Goal: Task Accomplishment & Management: Use online tool/utility

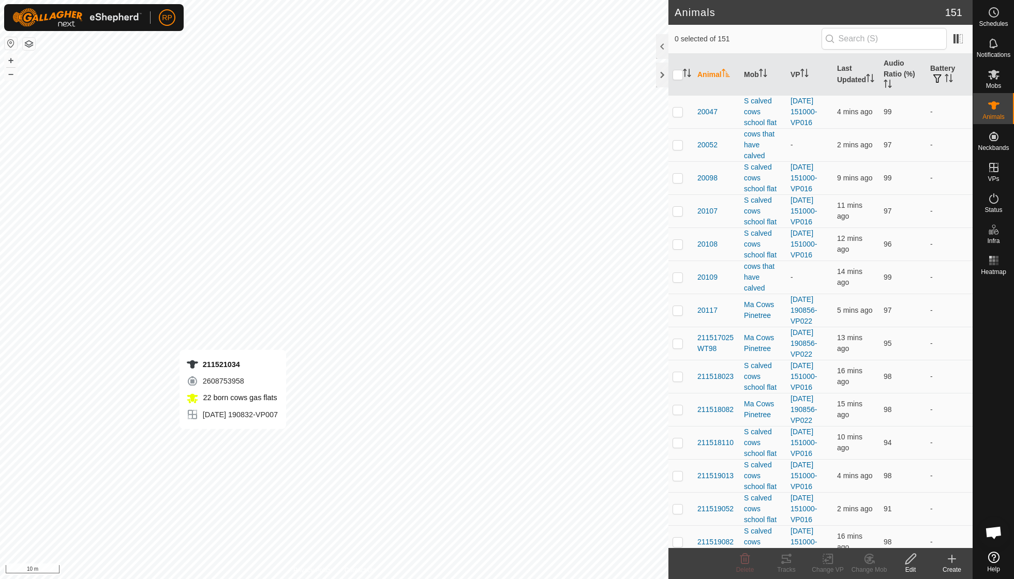
checkbox input "true"
click at [824, 562] on icon at bounding box center [827, 559] width 13 height 12
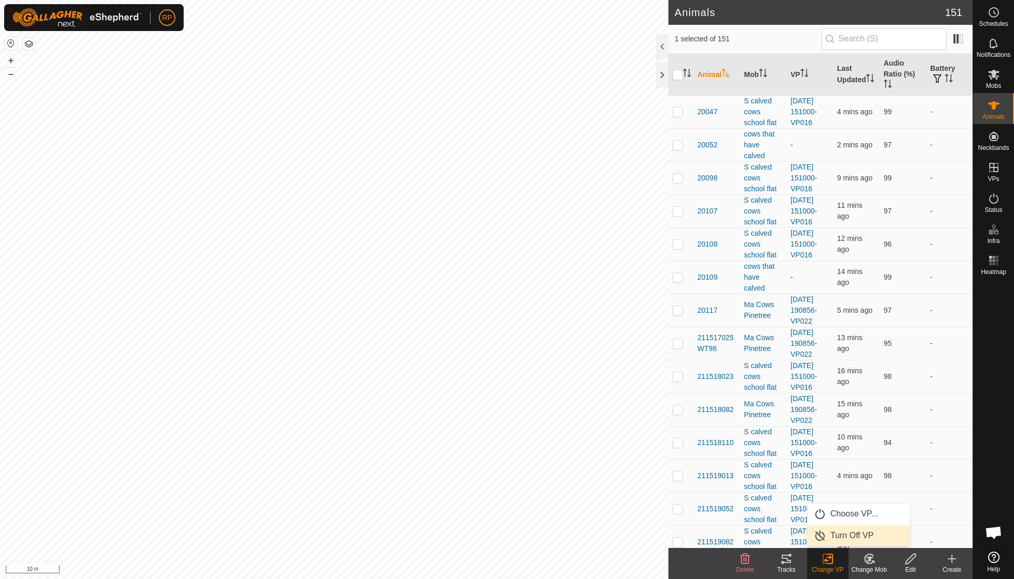
click at [838, 541] on link "Turn Off VP" at bounding box center [858, 536] width 102 height 21
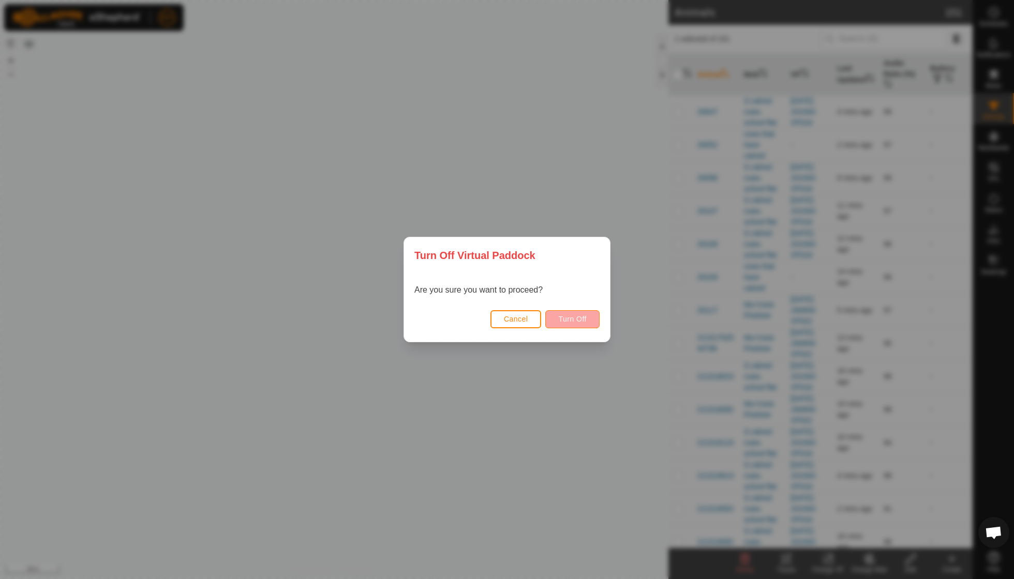
click at [566, 319] on span "Turn Off" at bounding box center [572, 319] width 28 height 8
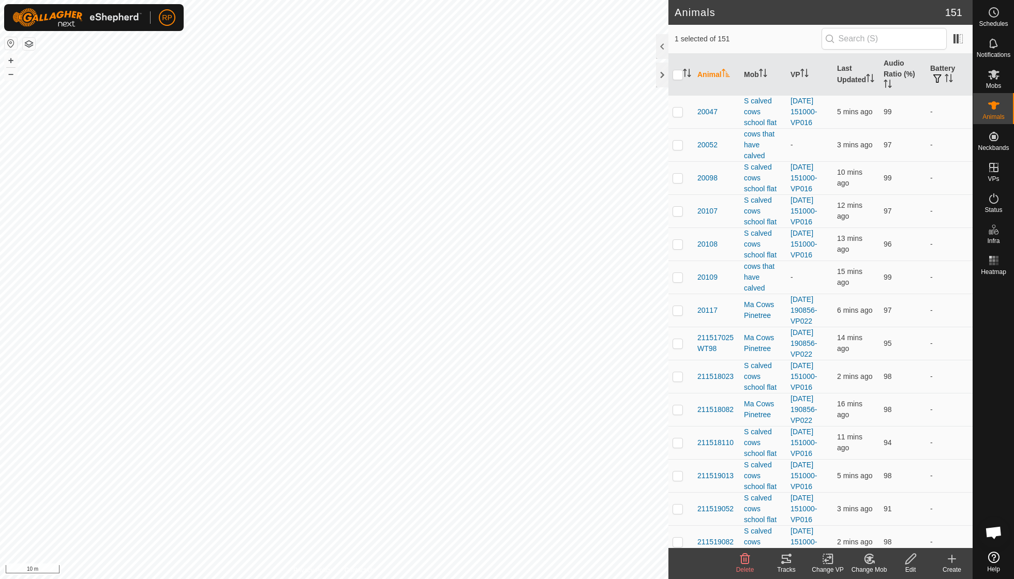
click at [867, 559] on icon at bounding box center [869, 559] width 13 height 12
click at [878, 517] on link "Choose Mob..." at bounding box center [900, 514] width 102 height 21
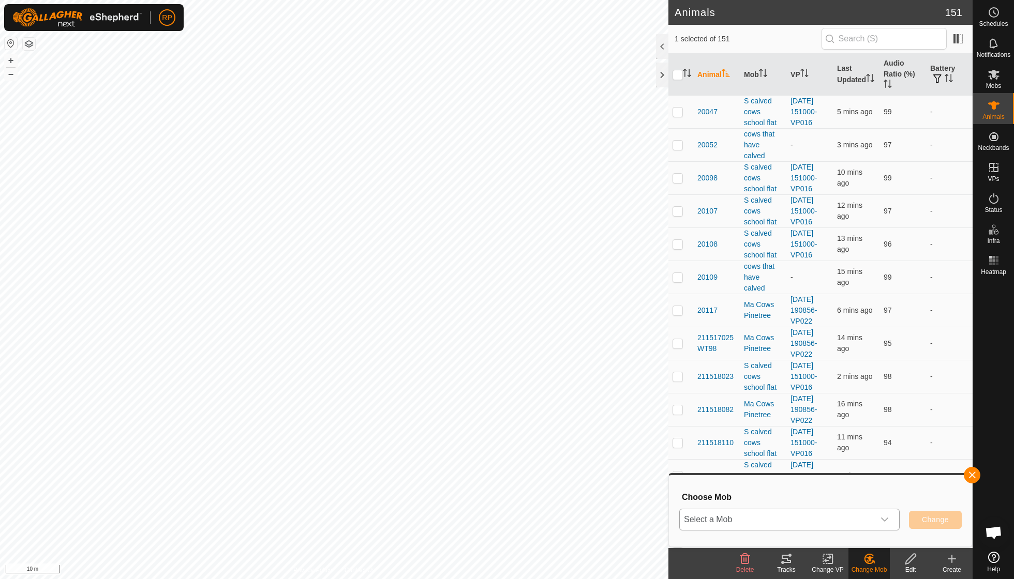
click at [885, 516] on icon "dropdown trigger" at bounding box center [884, 520] width 8 height 8
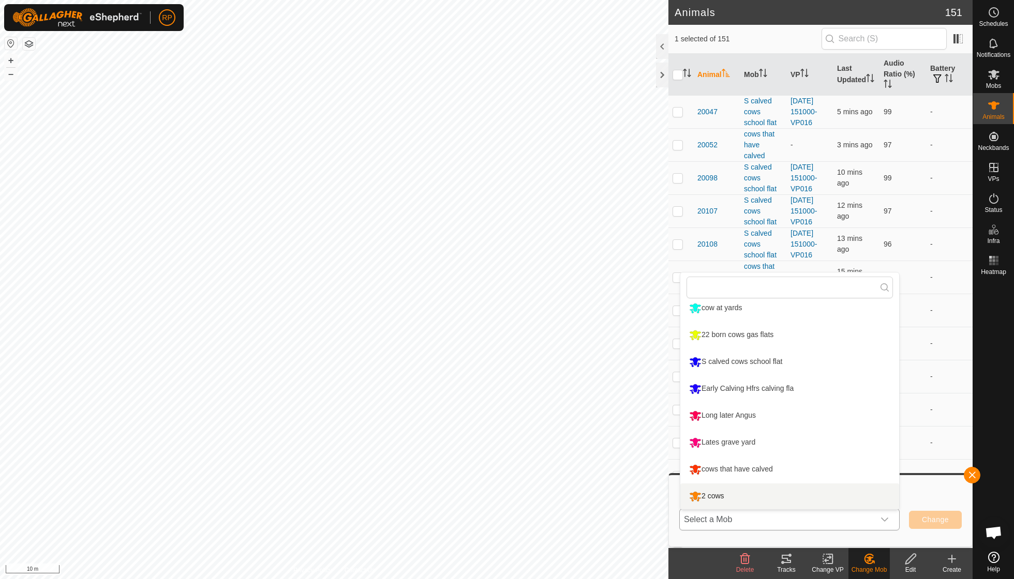
scroll to position [169, 0]
click at [789, 472] on li "cows that have calved" at bounding box center [789, 470] width 219 height 26
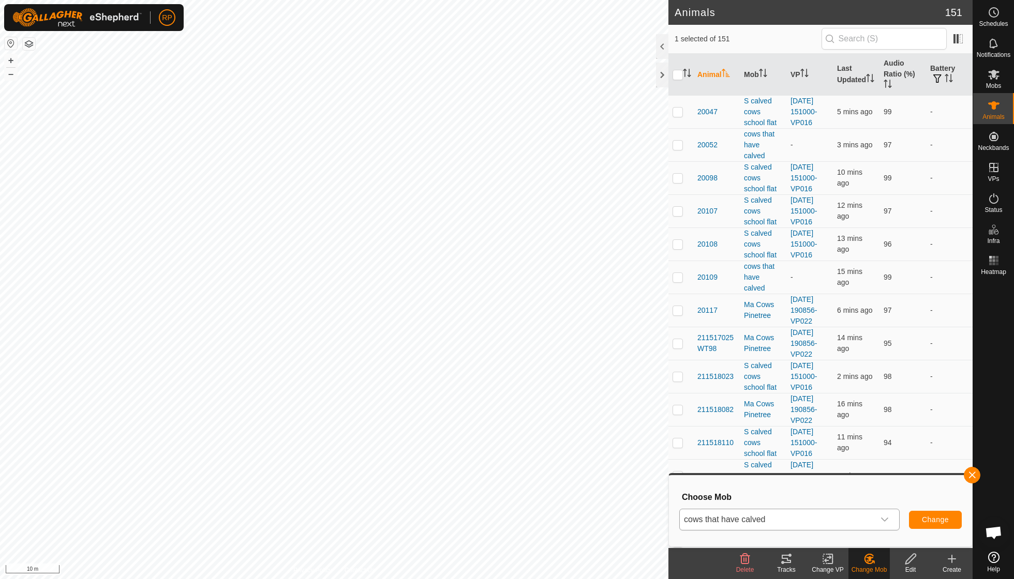
click at [936, 517] on span "Change" at bounding box center [935, 520] width 27 height 8
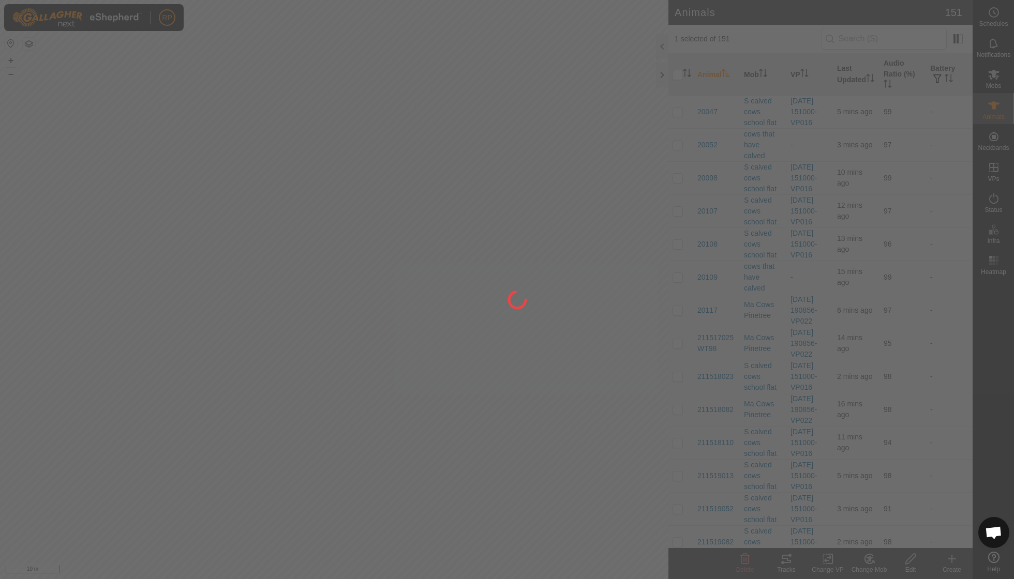
checkbox input "false"
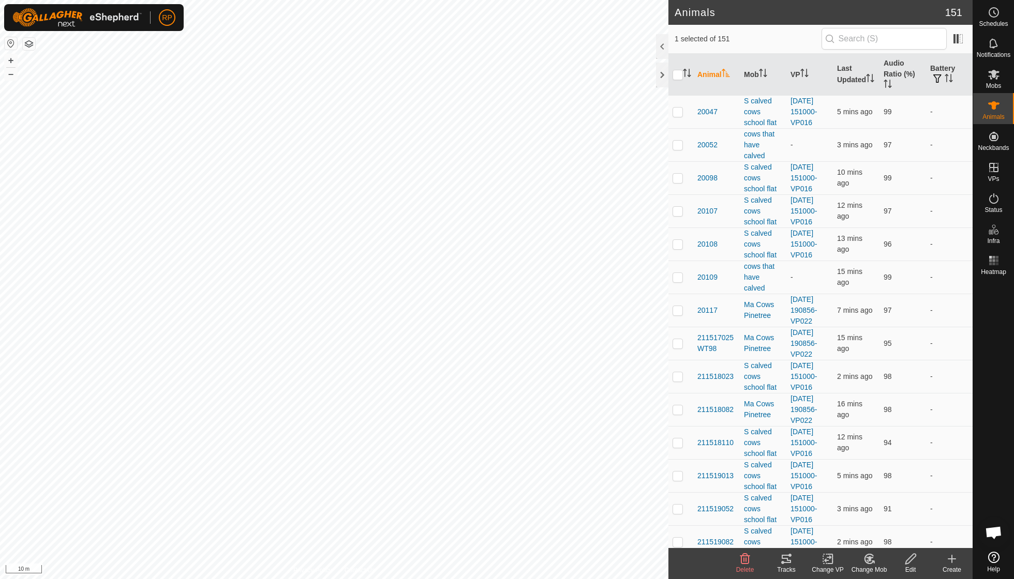
click at [865, 559] on icon at bounding box center [869, 559] width 13 height 12
click at [878, 520] on link "Choose Mob..." at bounding box center [900, 514] width 102 height 21
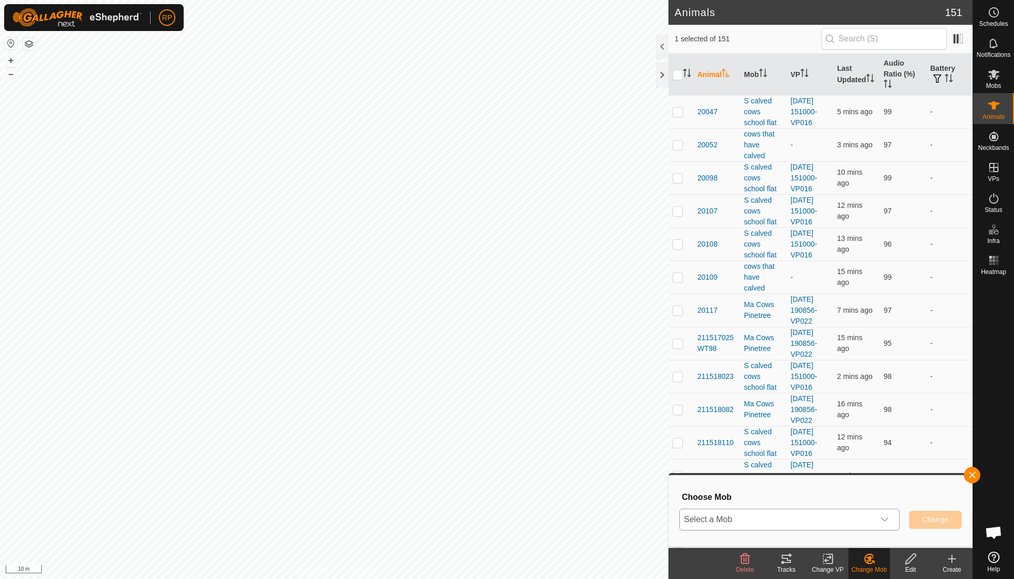
click at [889, 520] on div "dropdown trigger" at bounding box center [884, 519] width 21 height 21
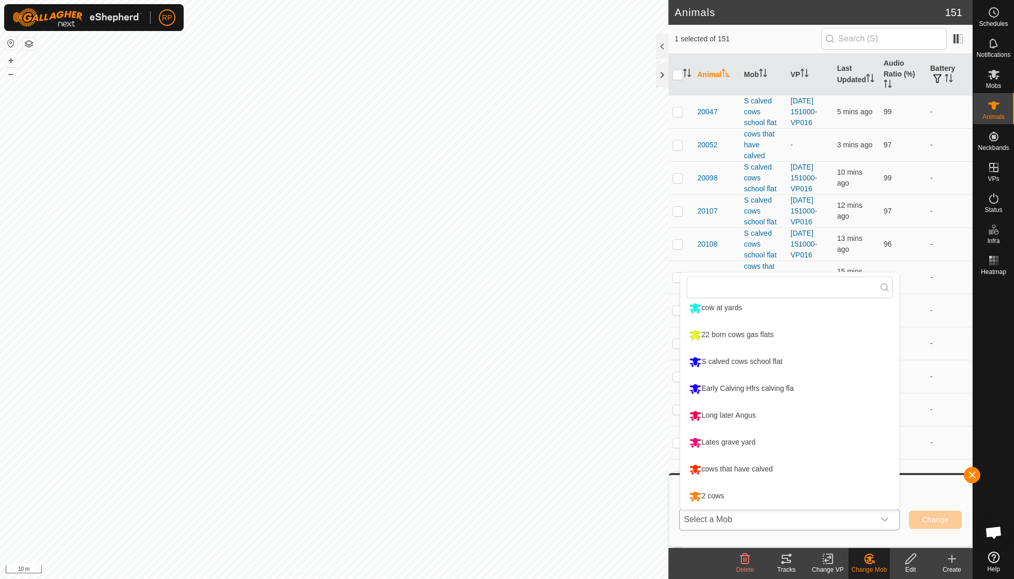
click at [745, 468] on li "cows that have calved" at bounding box center [789, 470] width 219 height 26
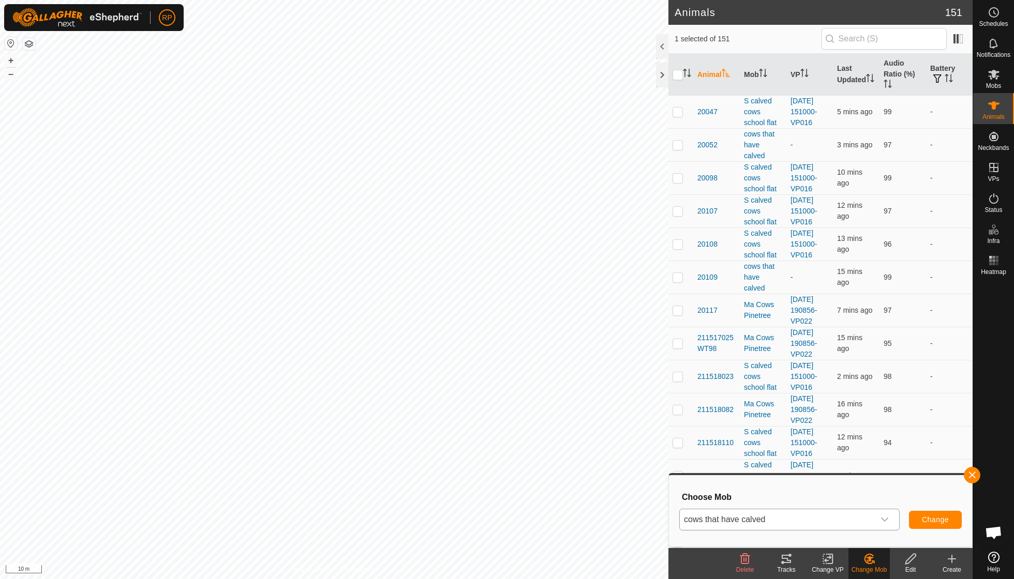
click at [937, 518] on span "Change" at bounding box center [935, 520] width 27 height 8
checkbox input "false"
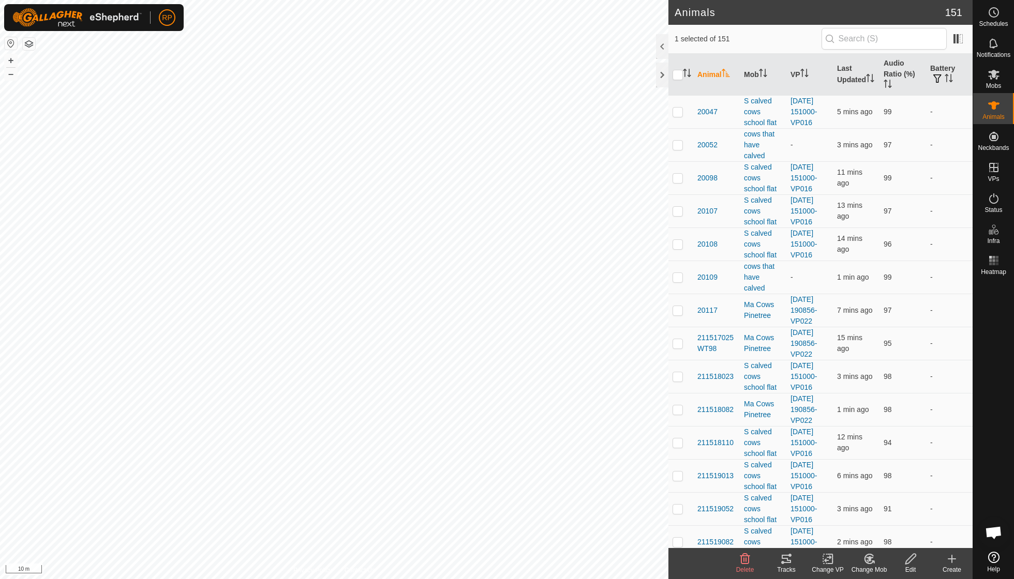
click at [864, 561] on icon at bounding box center [869, 559] width 13 height 12
click at [890, 518] on link "Choose Mob..." at bounding box center [900, 514] width 102 height 21
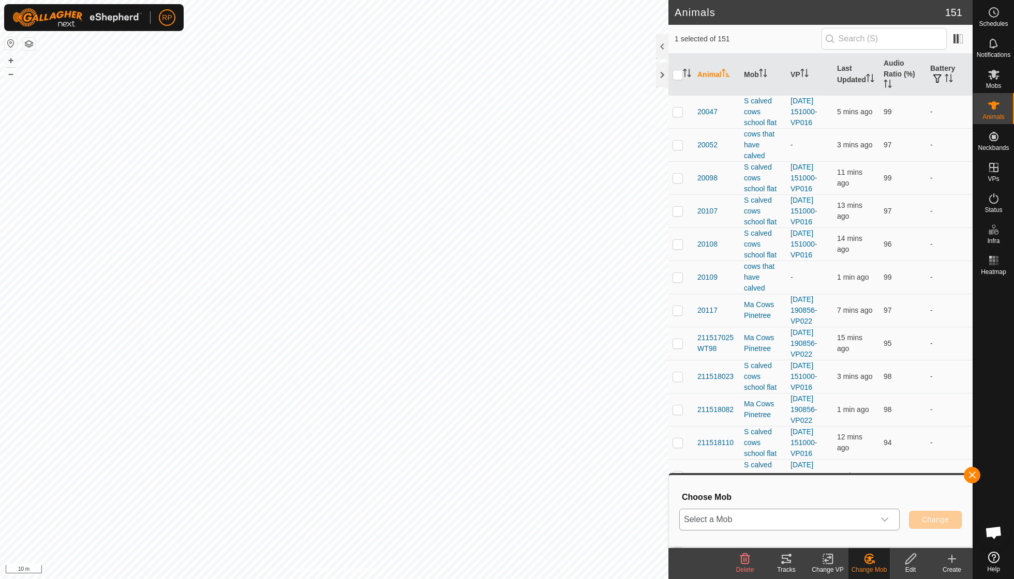
click at [884, 517] on icon "dropdown trigger" at bounding box center [884, 520] width 8 height 8
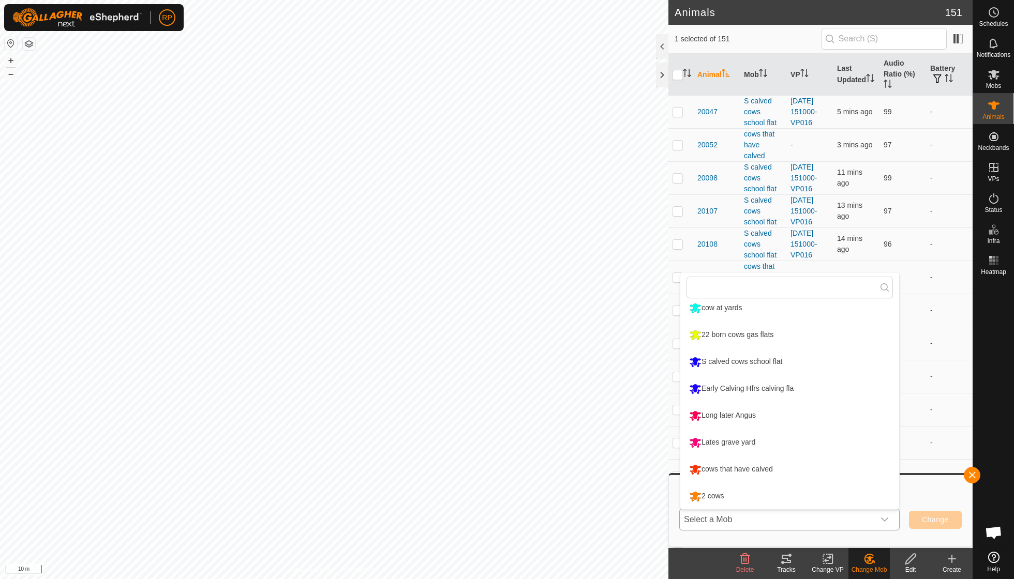
click at [771, 460] on li "cows that have calved" at bounding box center [789, 470] width 219 height 26
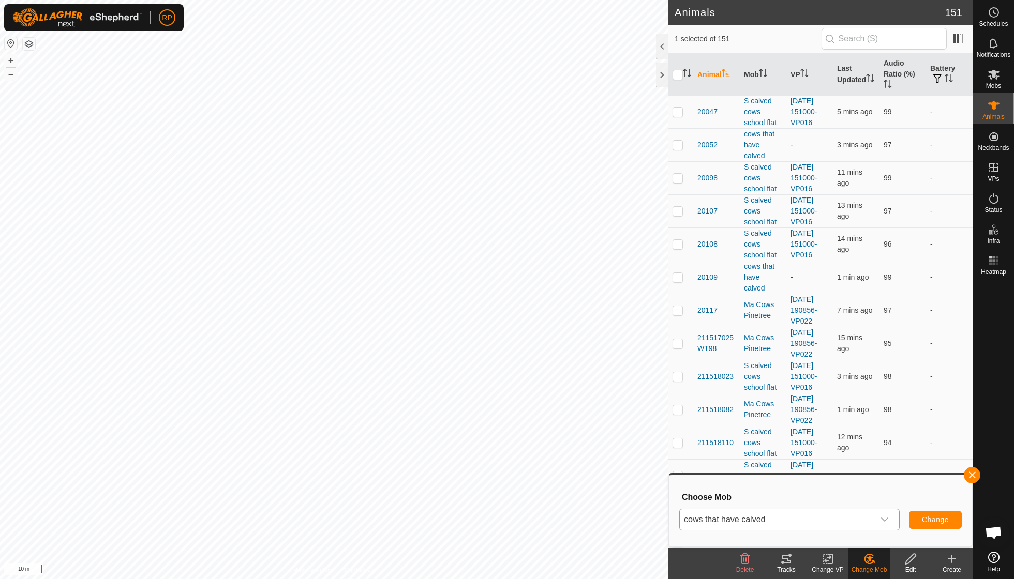
click at [935, 524] on span "Change" at bounding box center [935, 520] width 27 height 8
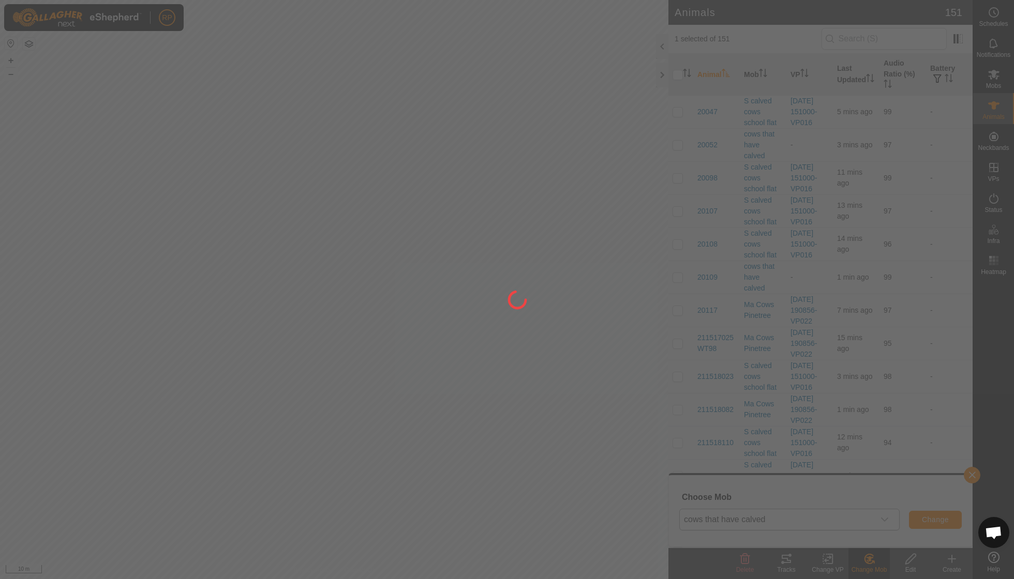
checkbox input "false"
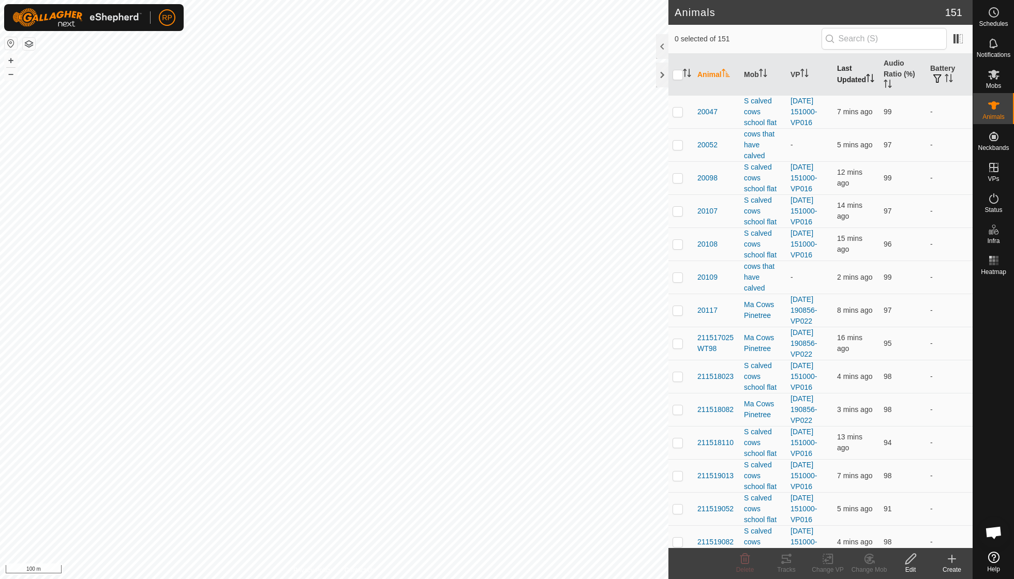
click at [838, 75] on th "Last Updated" at bounding box center [856, 75] width 47 height 42
click at [781, 559] on icon at bounding box center [786, 559] width 12 height 12
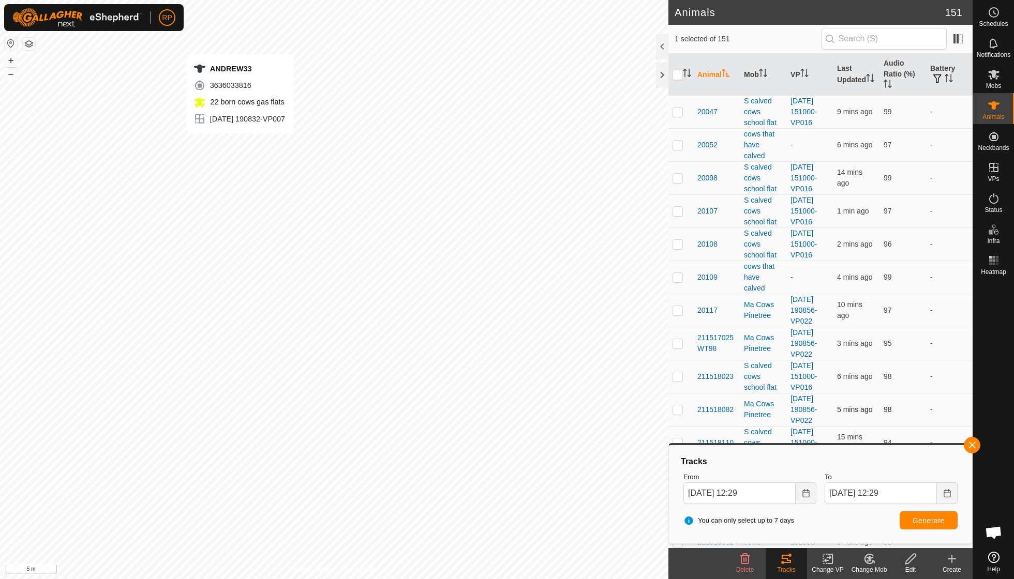
checkbox input "false"
checkbox input "true"
click at [926, 519] on span "Generate" at bounding box center [928, 521] width 32 height 8
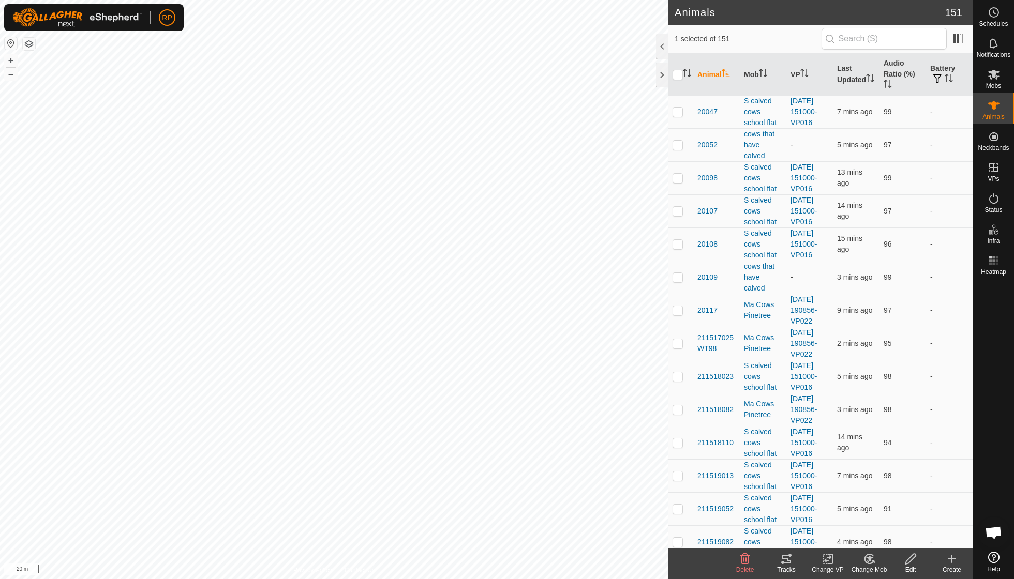
click at [867, 558] on icon at bounding box center [869, 559] width 7 height 5
click at [878, 518] on link "Choose Mob..." at bounding box center [900, 514] width 102 height 21
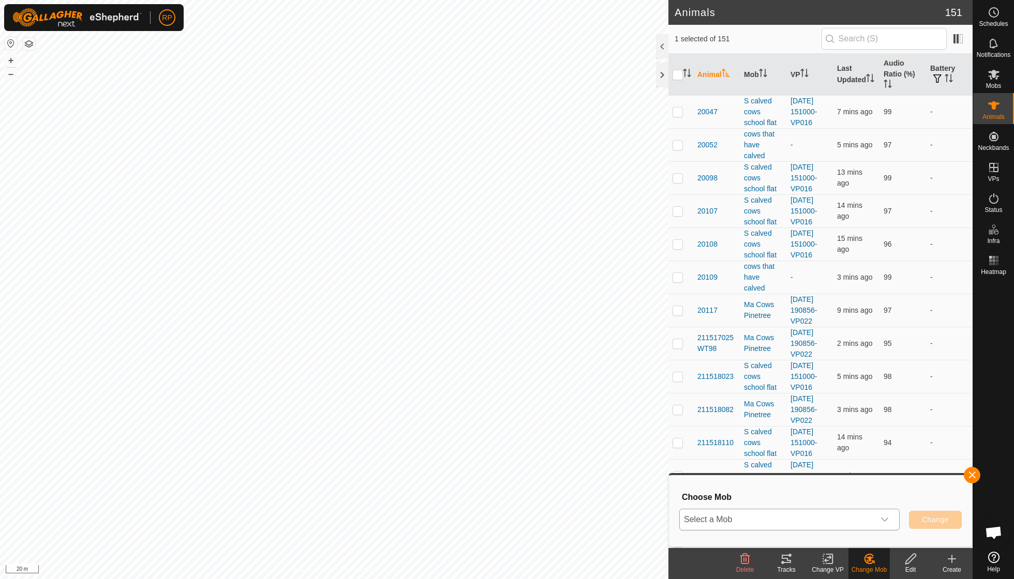
click at [886, 519] on icon "dropdown trigger" at bounding box center [884, 520] width 7 height 4
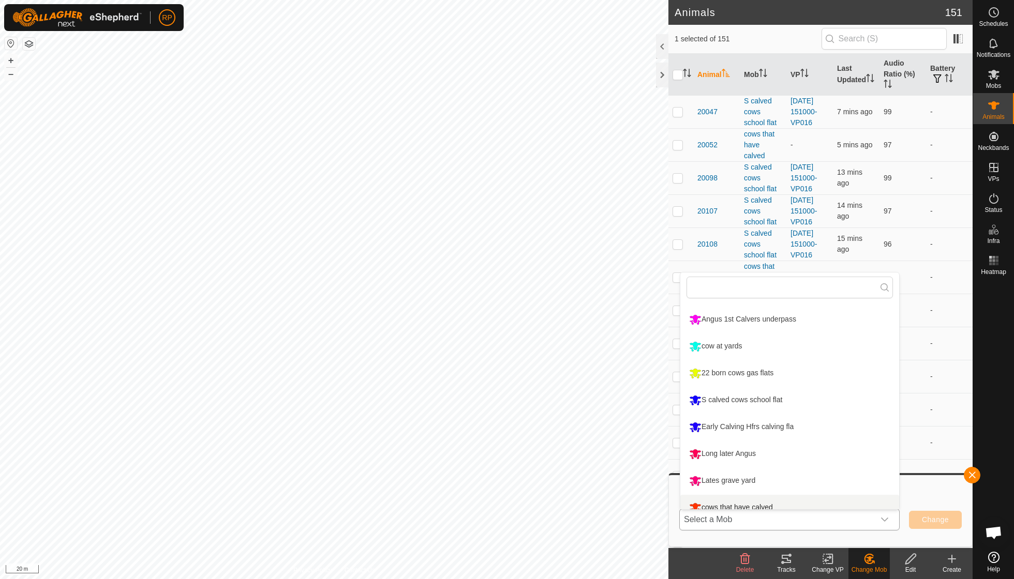
scroll to position [142, 0]
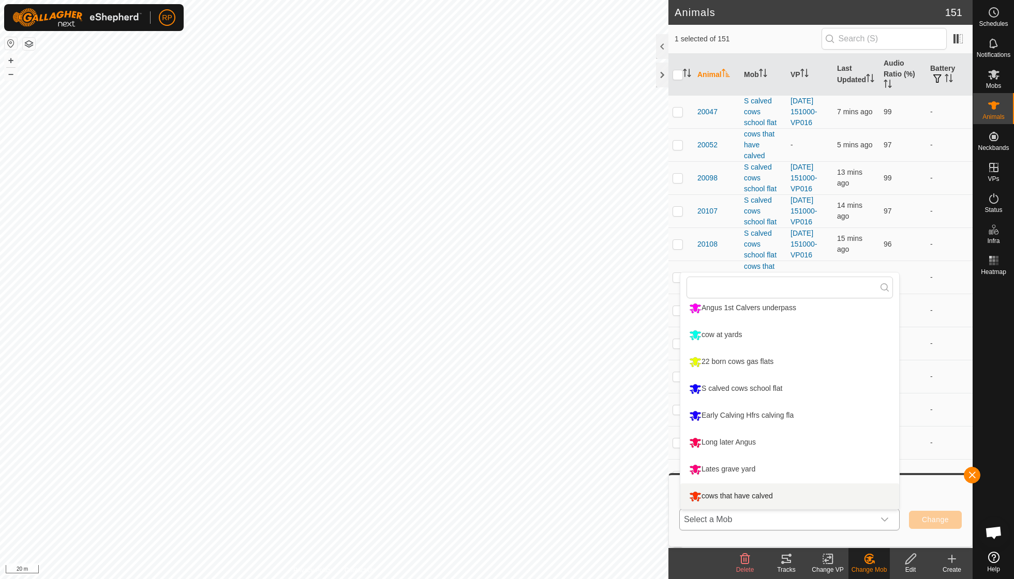
click at [762, 495] on li "cows that have calved" at bounding box center [789, 497] width 219 height 26
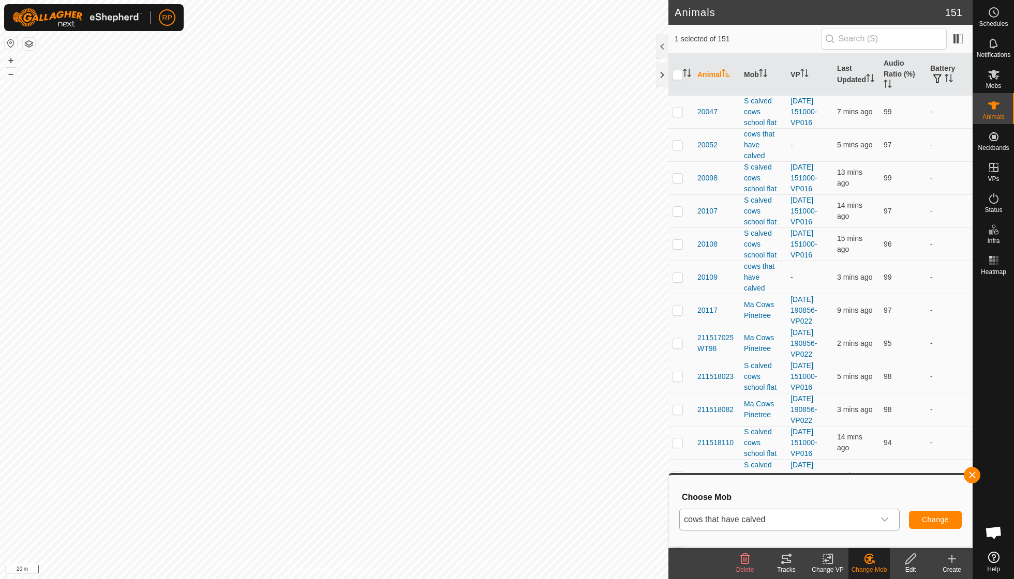
click at [935, 517] on span "Change" at bounding box center [935, 520] width 27 height 8
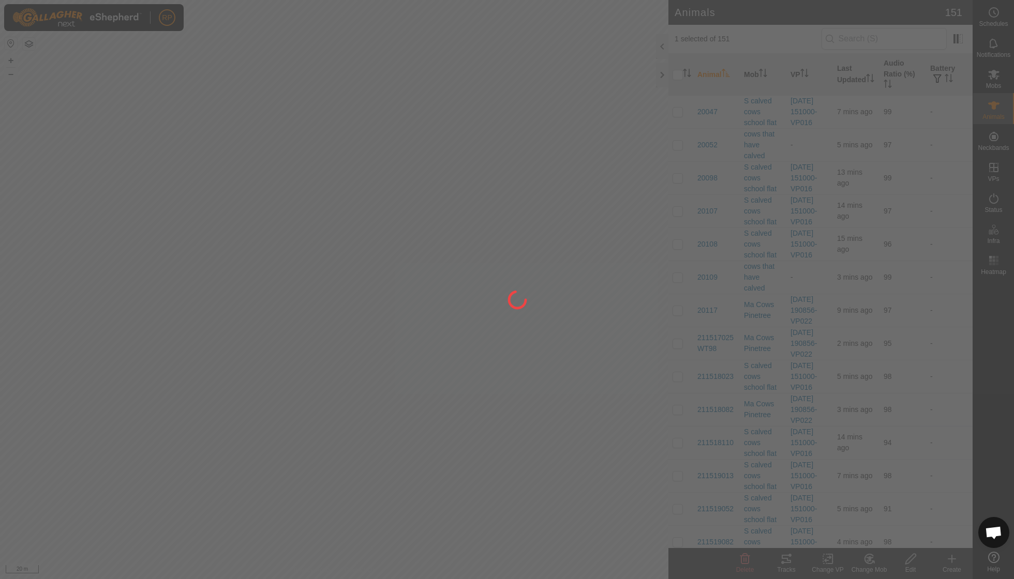
checkbox input "false"
